Goal: Contribute content: Contribute content

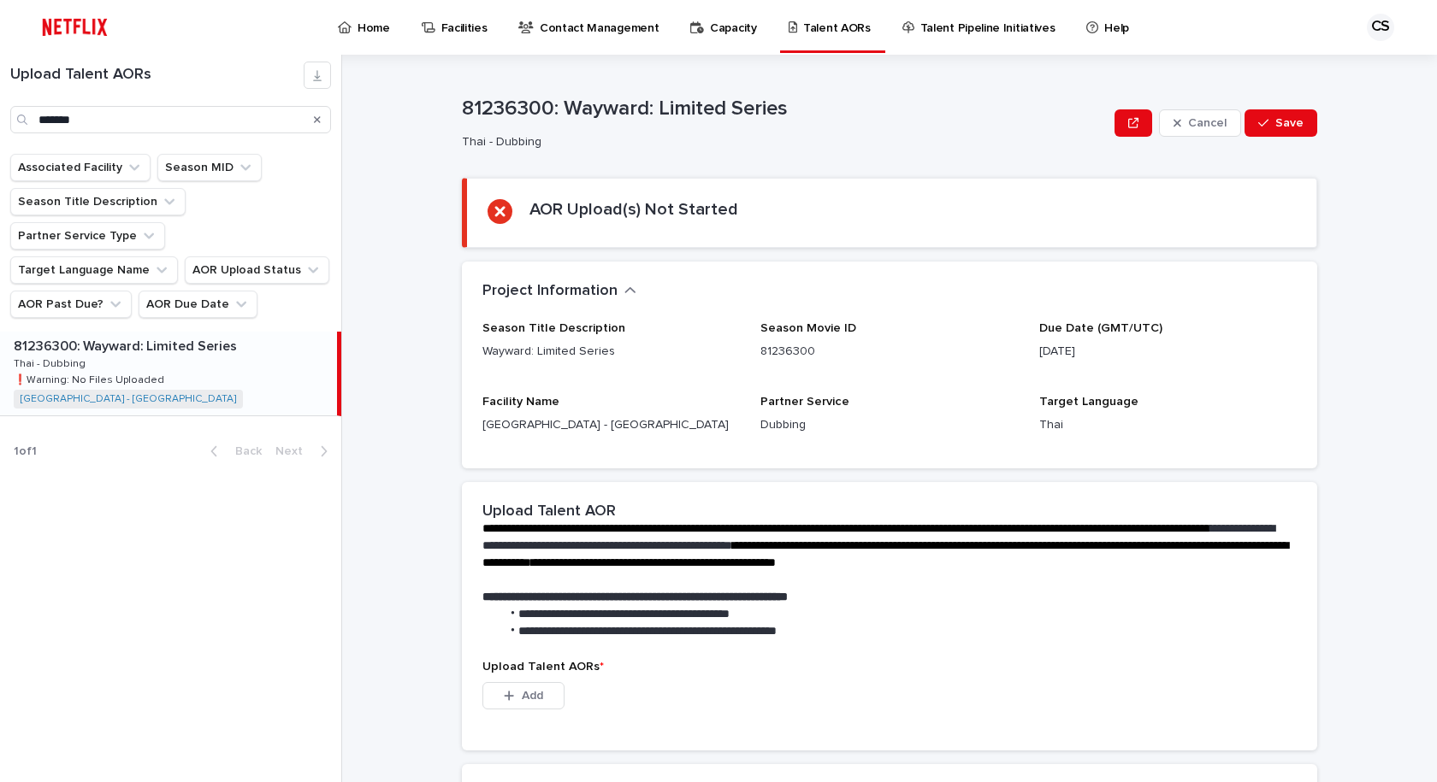
scroll to position [243, 0]
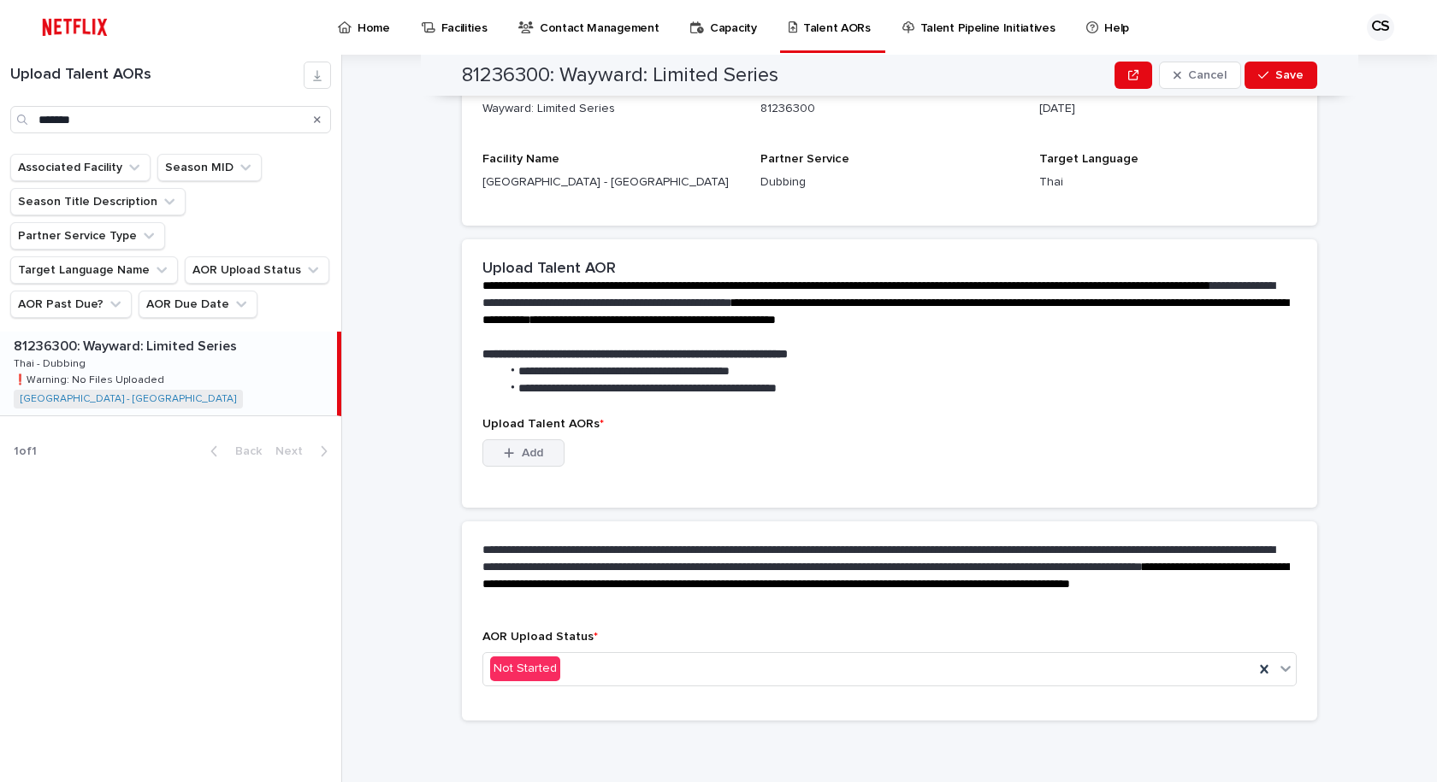
click at [513, 446] on button "Add" at bounding box center [523, 453] width 82 height 27
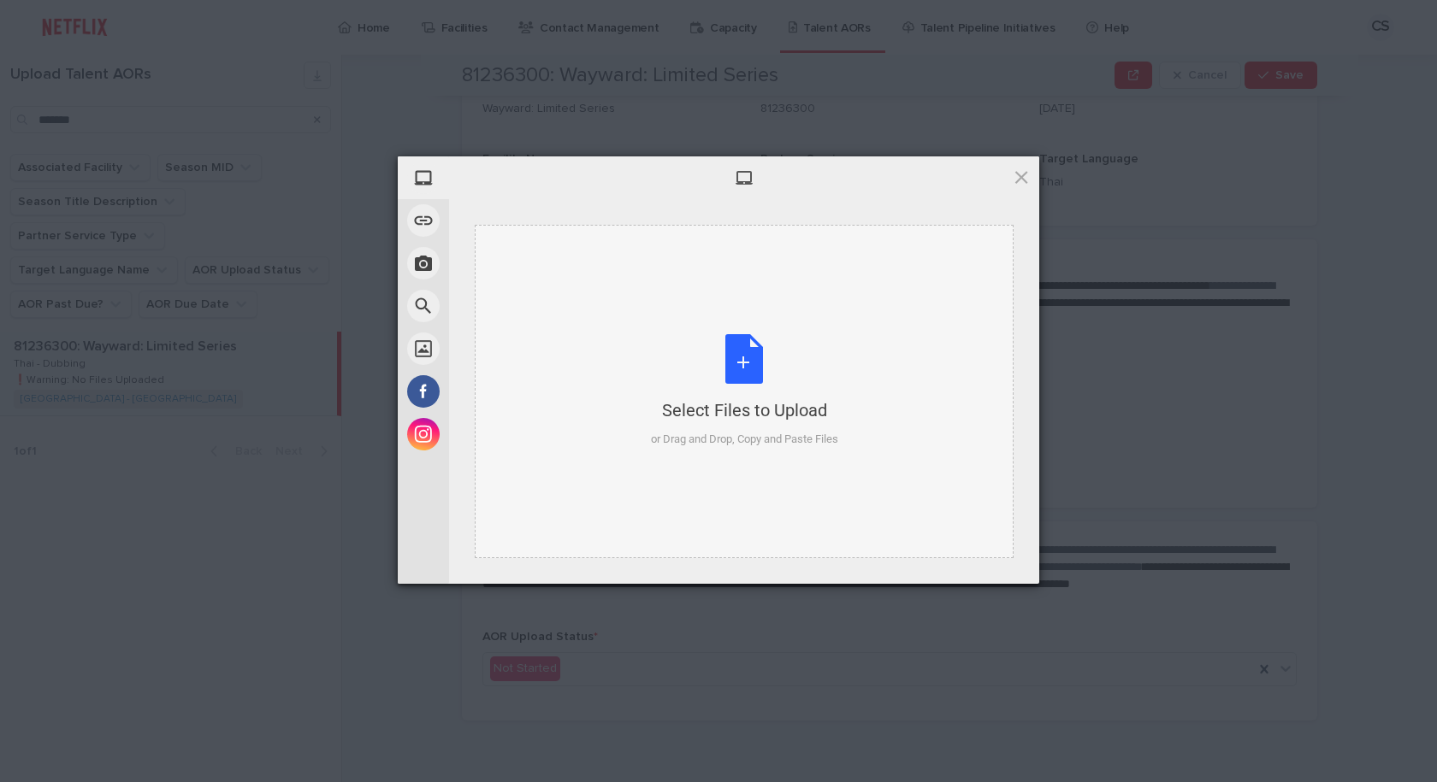
click at [732, 360] on div "Select Files to Upload or Drag and Drop, Copy and Paste Files" at bounding box center [744, 391] width 187 height 114
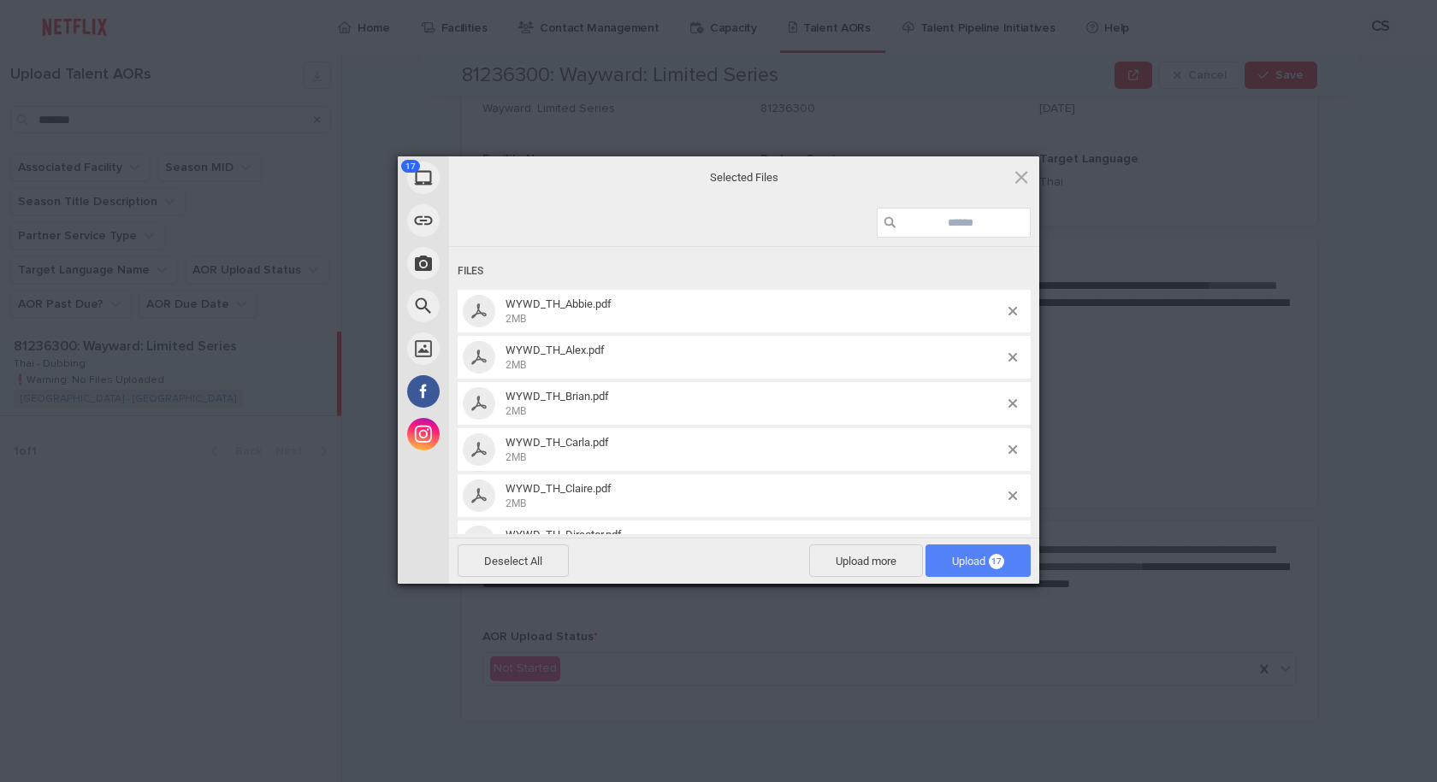
click at [984, 552] on span "Upload 17" at bounding box center [977, 561] width 105 height 32
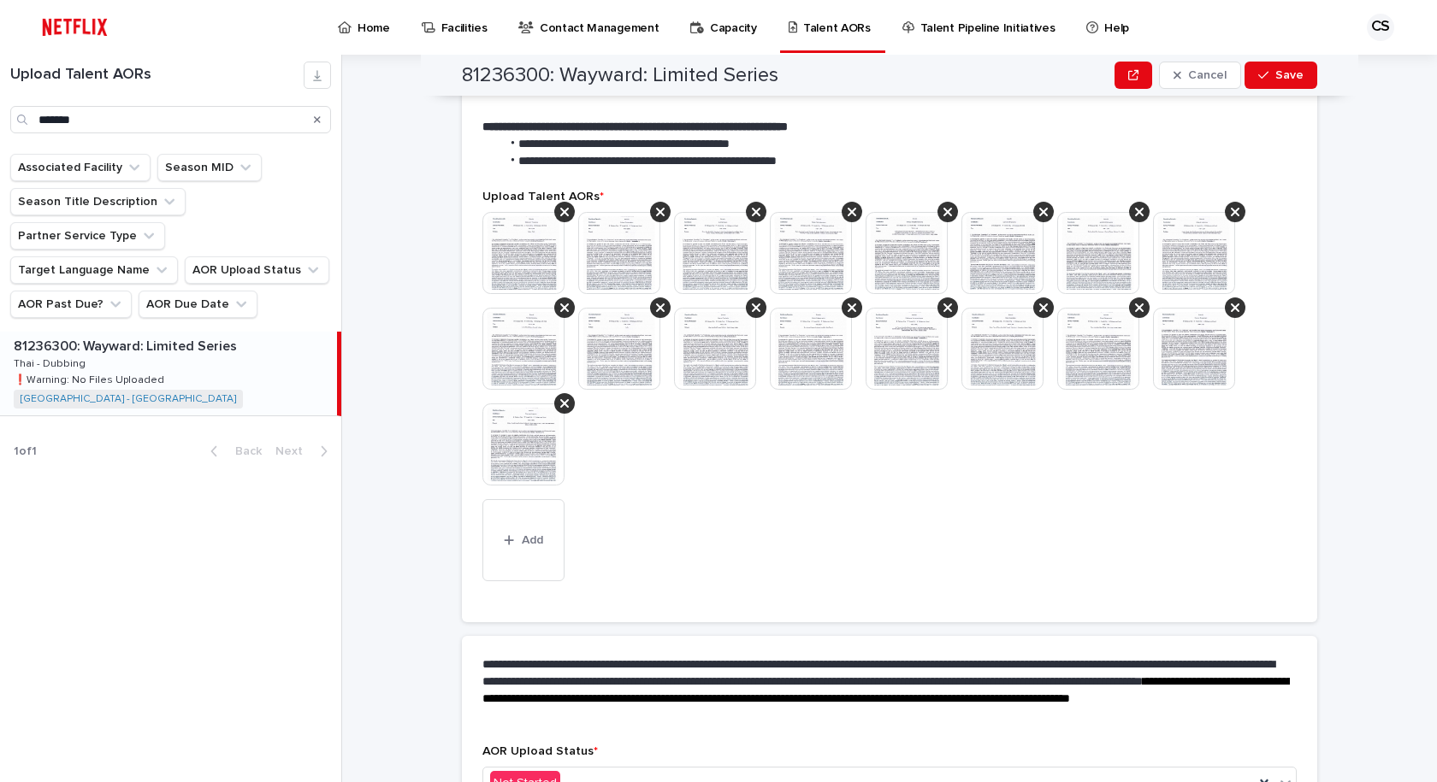
scroll to position [372, 0]
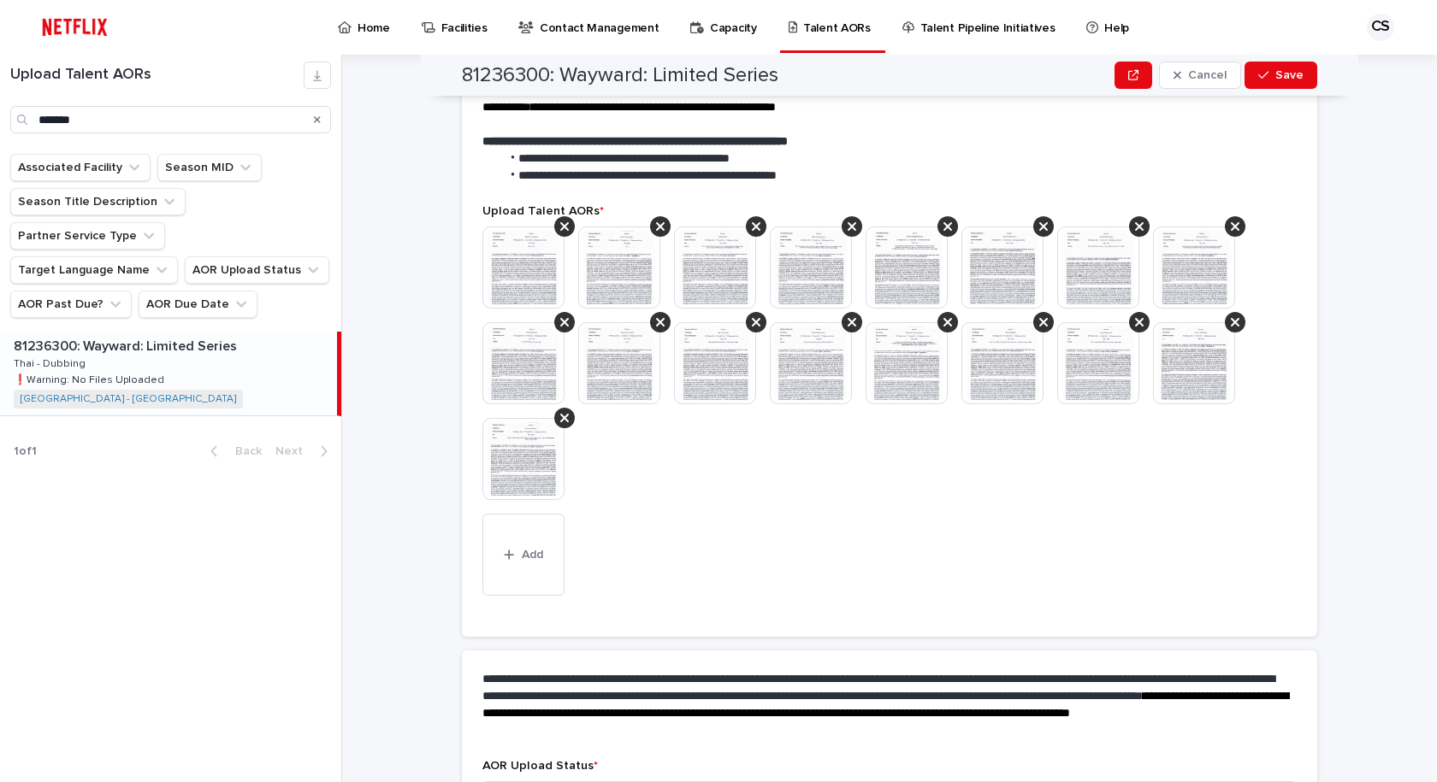
click at [685, 345] on img at bounding box center [715, 363] width 82 height 82
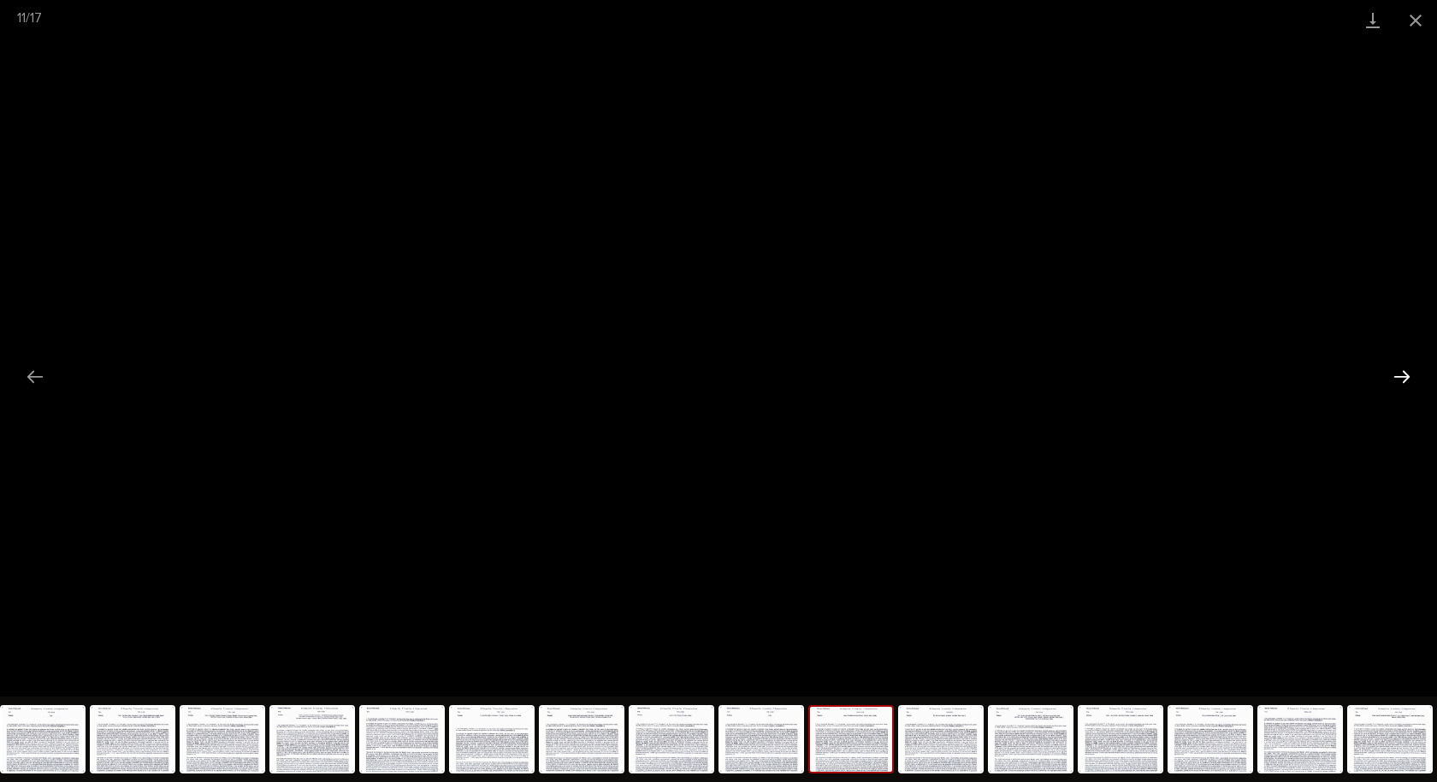
click at [1403, 375] on button "Next slide" at bounding box center [1401, 376] width 36 height 33
click at [1423, 8] on button "Close gallery" at bounding box center [1415, 20] width 43 height 40
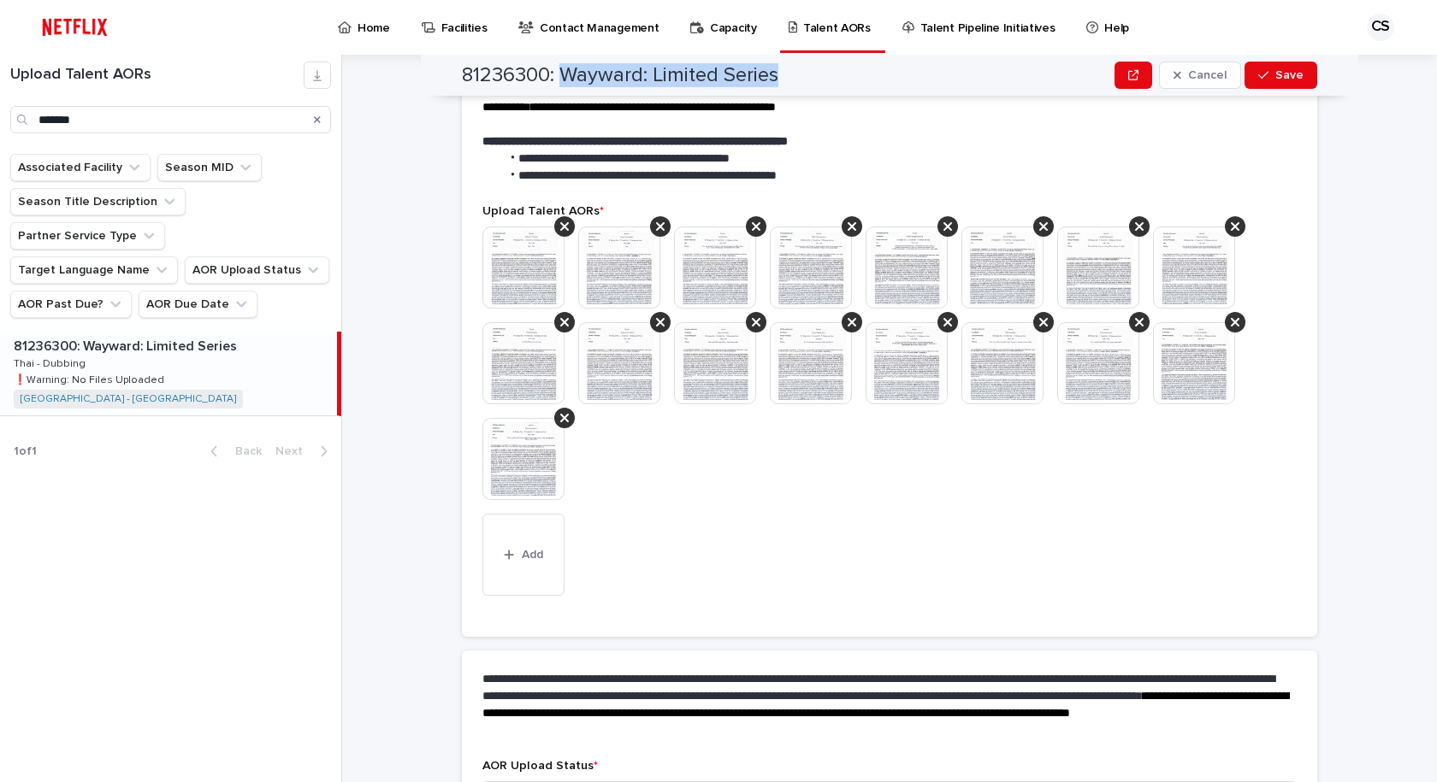
drag, startPoint x: 795, startPoint y: 72, endPoint x: 563, endPoint y: 75, distance: 232.6
click at [563, 75] on div "81236300: Wayward: Limited Series Cancel Save" at bounding box center [889, 75] width 855 height 41
copy h2 "Wayward: Limited Series"
drag, startPoint x: 406, startPoint y: 362, endPoint x: 467, endPoint y: 369, distance: 61.1
click at [406, 362] on div "**********" at bounding box center [900, 419] width 1074 height 728
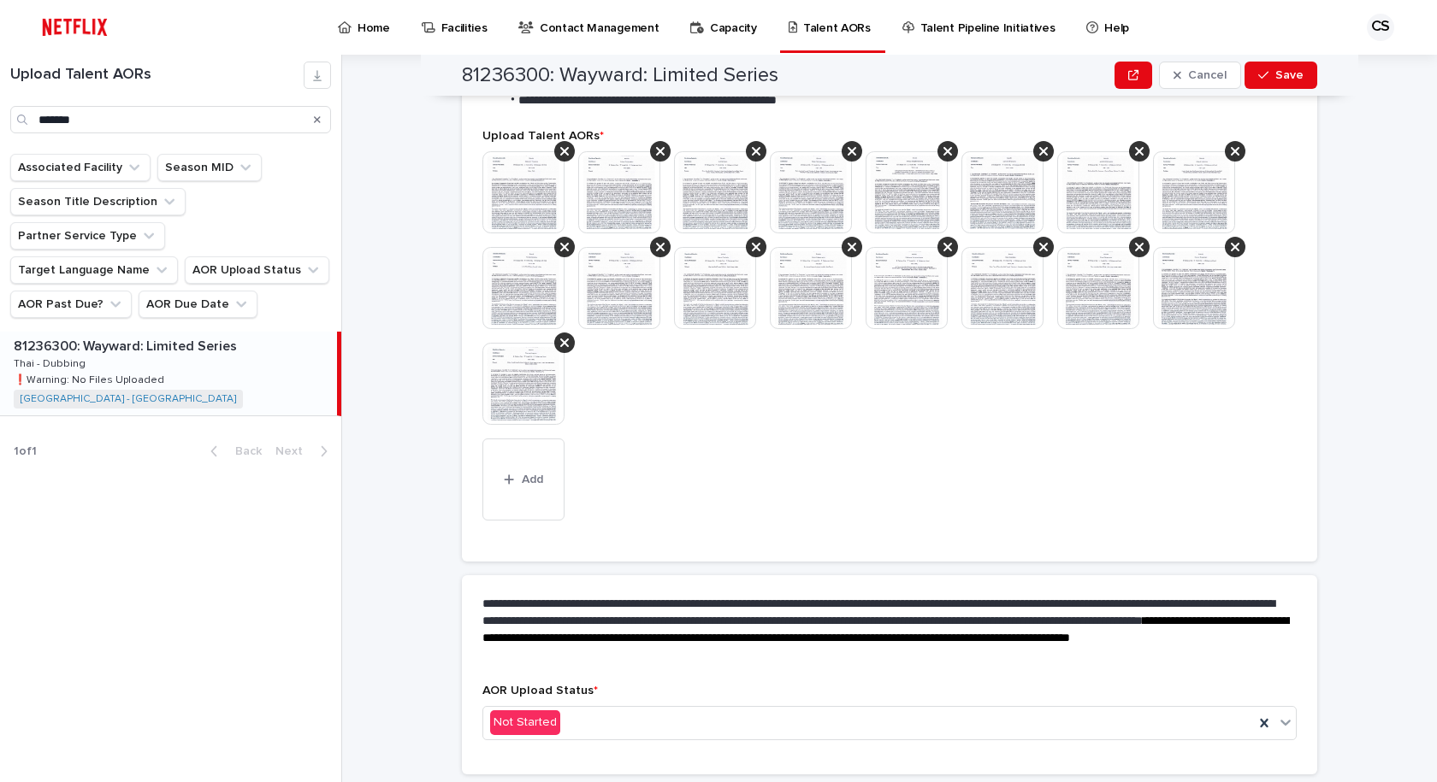
scroll to position [501, 0]
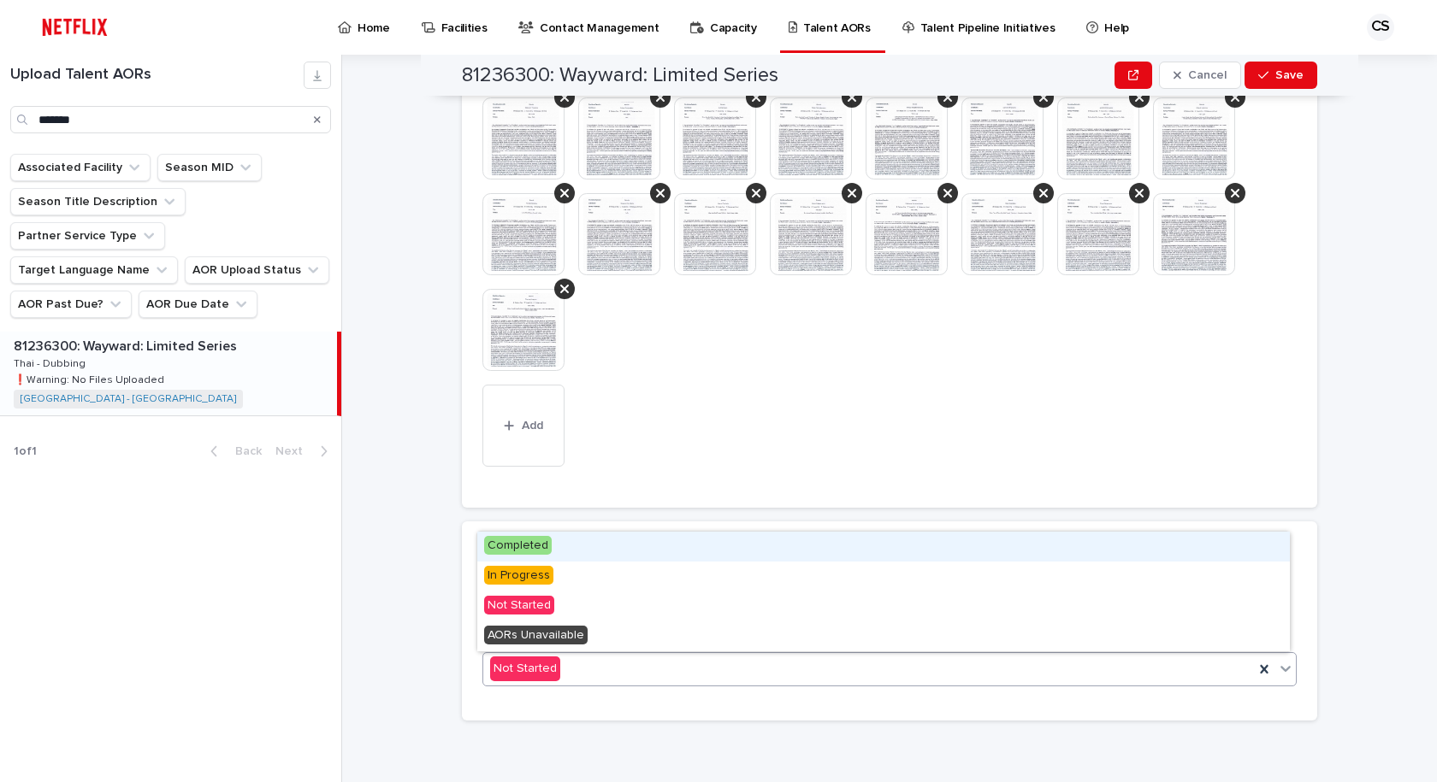
click at [575, 664] on div "Not Started" at bounding box center [868, 669] width 770 height 28
click at [545, 547] on span "Completed" at bounding box center [518, 545] width 68 height 19
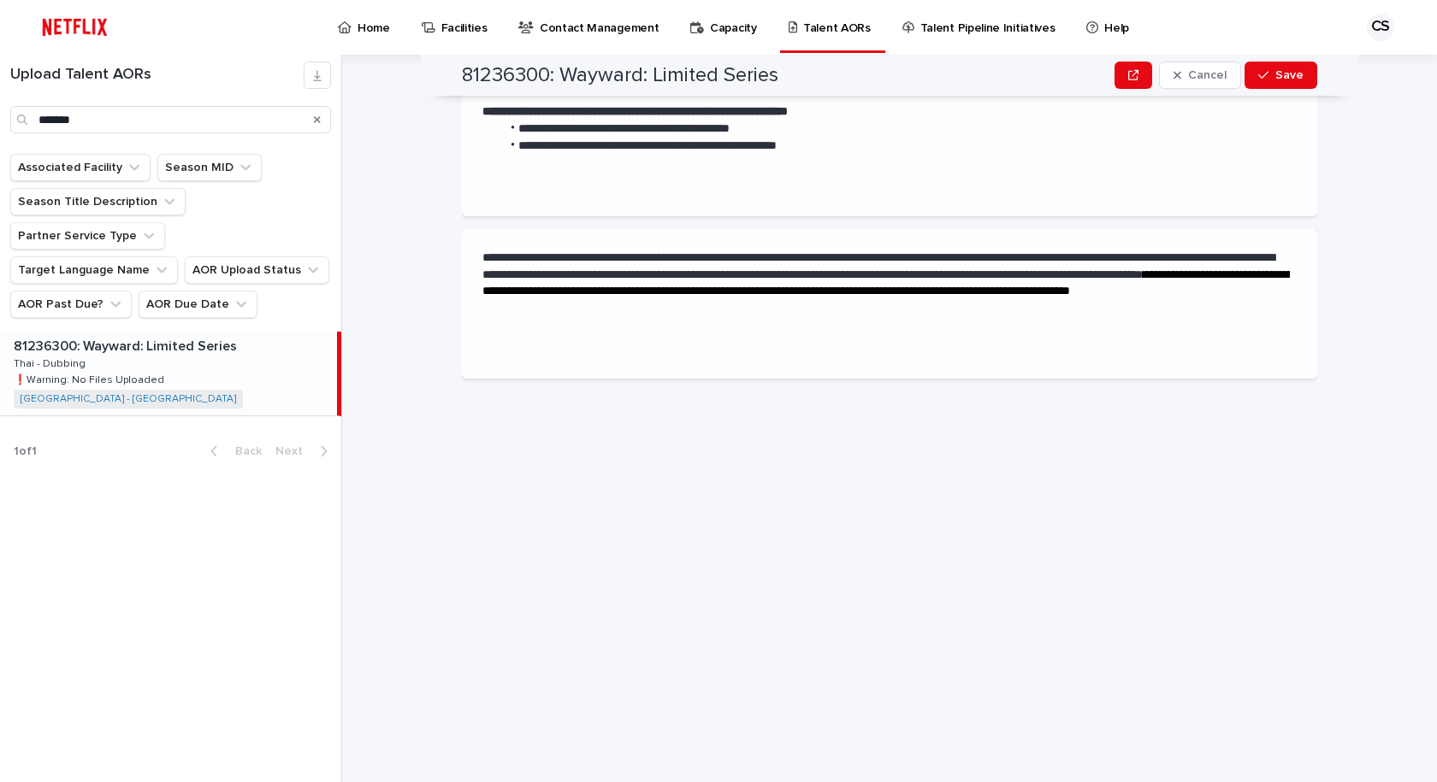
scroll to position [0, 0]
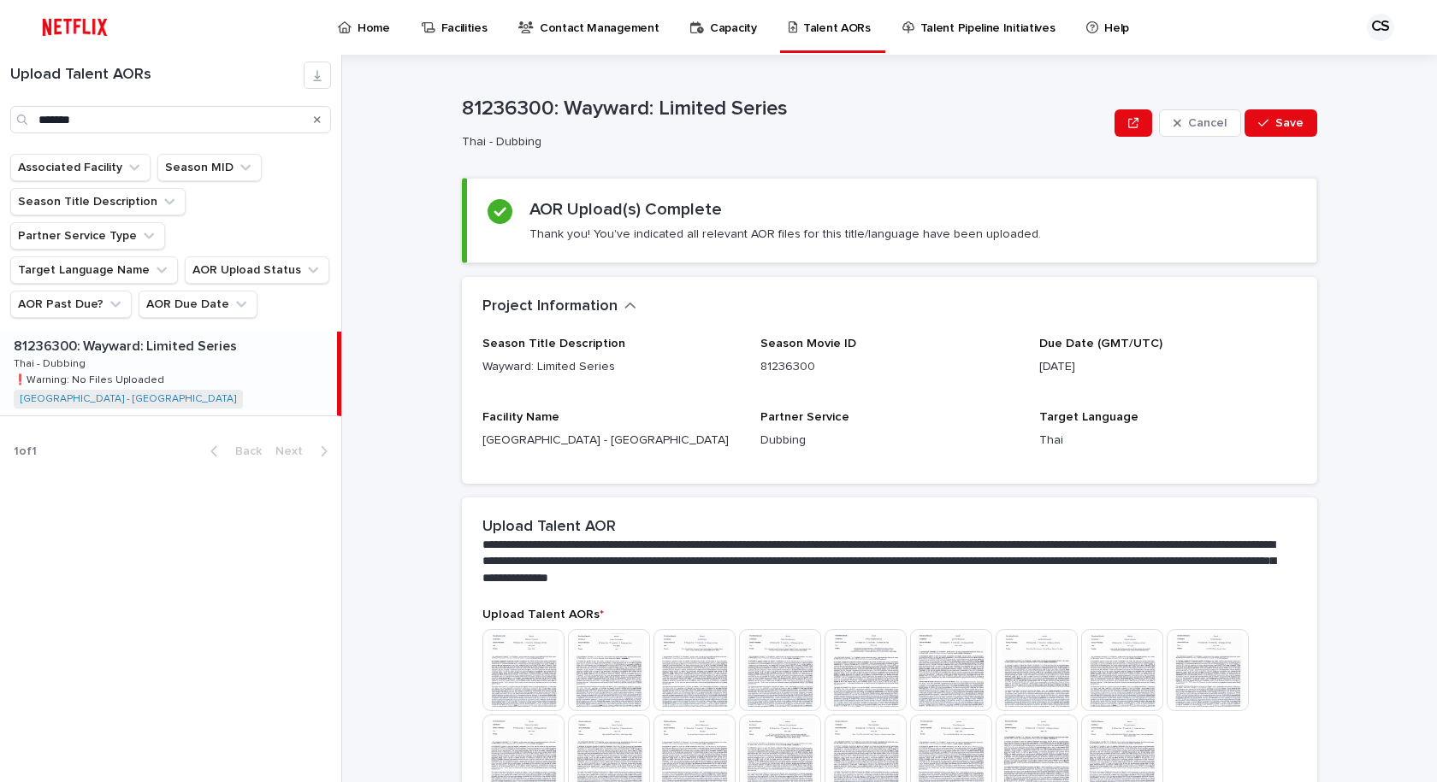
click at [1284, 138] on div "Cancel Save" at bounding box center [1215, 123] width 203 height 68
click at [1277, 128] on span "Save" at bounding box center [1289, 123] width 28 height 12
click at [1373, 388] on div "**********" at bounding box center [900, 419] width 1074 height 728
